Goal: Transaction & Acquisition: Purchase product/service

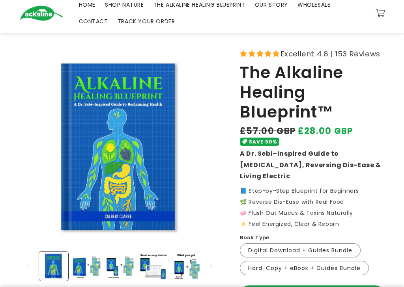
scroll to position [23, 0]
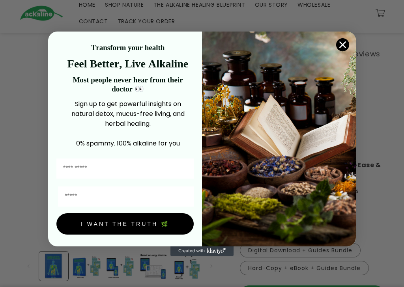
click at [116, 168] on input "First Name" at bounding box center [124, 169] width 137 height 20
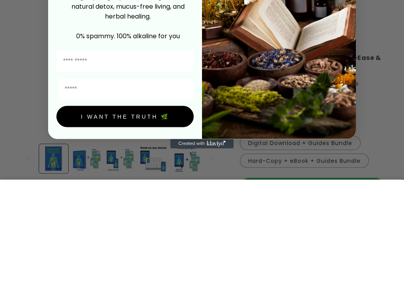
type input "******"
type input "**********"
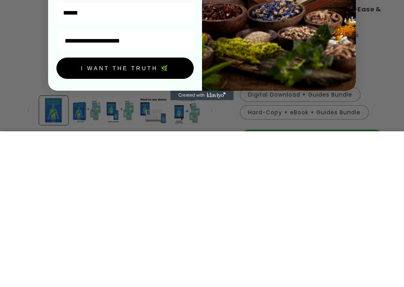
click at [125, 213] on button "I WANT THE TRUTH 🌿" at bounding box center [124, 223] width 137 height 21
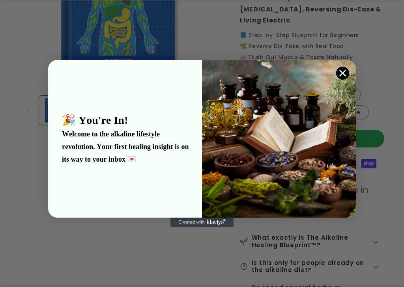
click at [146, 178] on div "🎉 You're In! Welcome to the alkaline lifestyle revolution. Your first healing i…" at bounding box center [128, 139] width 148 height 142
click at [149, 183] on div "🎉 You're In! Welcome to the alkaline lifestyle revolution. Your first healing i…" at bounding box center [128, 139] width 148 height 142
click at [273, 140] on img "POPUP Form" at bounding box center [279, 139] width 154 height 158
click at [161, 114] on p "🎉 You're In!" at bounding box center [128, 120] width 132 height 13
click at [260, 98] on img "POPUP Form" at bounding box center [279, 139] width 154 height 158
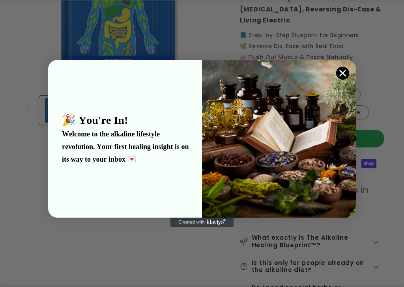
click at [307, 131] on img "POPUP Form" at bounding box center [279, 139] width 154 height 158
click at [320, 157] on img "POPUP Form" at bounding box center [279, 139] width 154 height 158
click at [341, 159] on img "POPUP Form" at bounding box center [279, 139] width 154 height 158
click at [345, 71] on icon "Close dialog" at bounding box center [343, 74] width 6 height 6
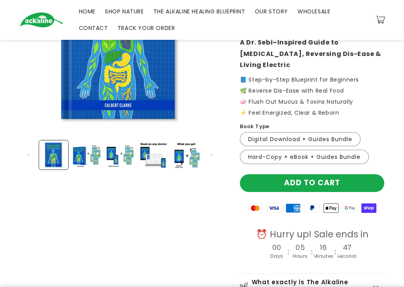
scroll to position [136, 0]
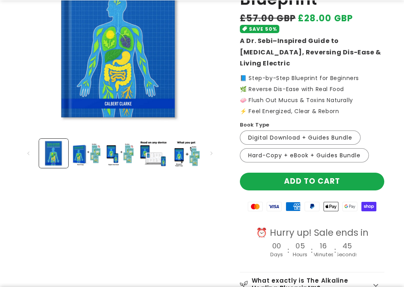
click at [311, 148] on label "Hard-Copy + eBook + Guides Bundle Variant sold out or unavailable" at bounding box center [304, 155] width 129 height 14
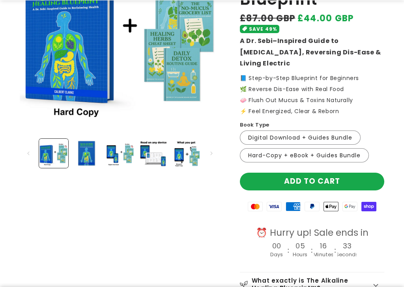
click at [306, 173] on button "Add to cart" at bounding box center [312, 182] width 144 height 18
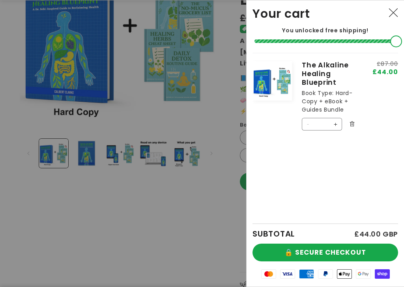
click at [397, 8] on icon "Close" at bounding box center [392, 12] width 9 height 9
